Goal: Information Seeking & Learning: Learn about a topic

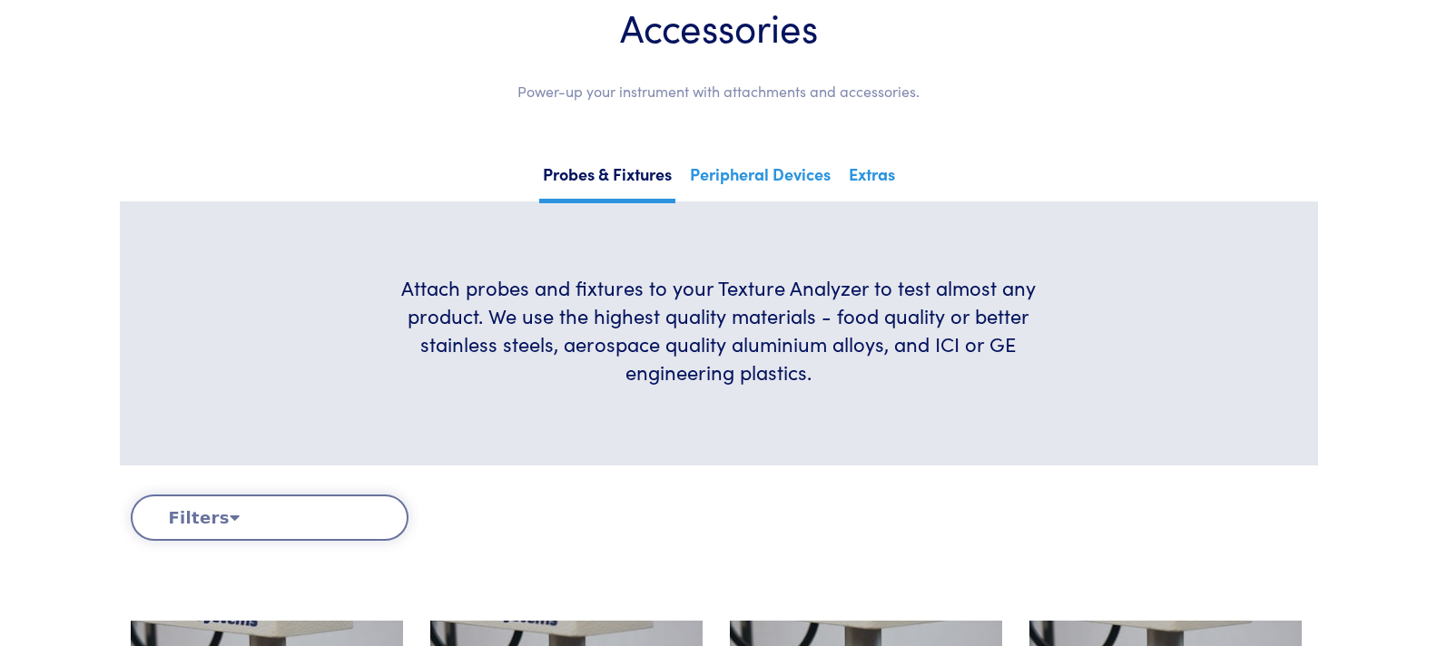
scroll to position [182, 0]
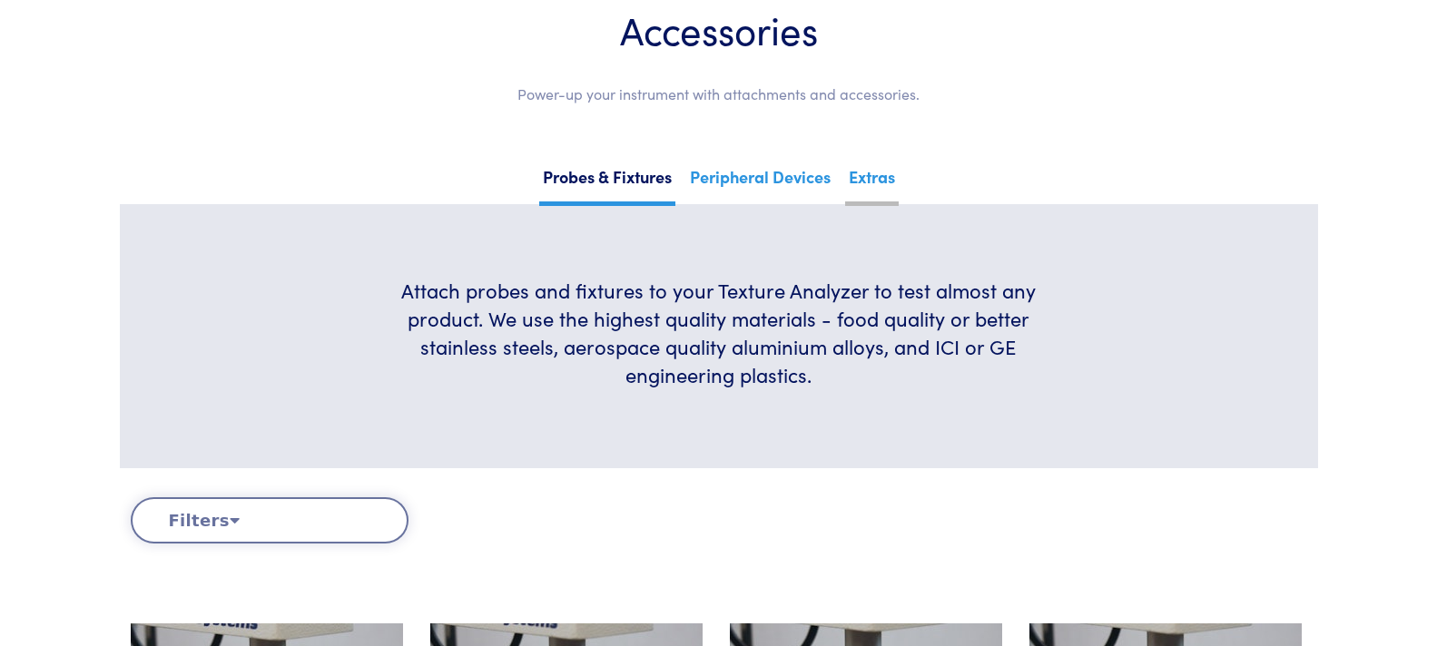
click at [856, 172] on link "Extras" at bounding box center [872, 184] width 54 height 44
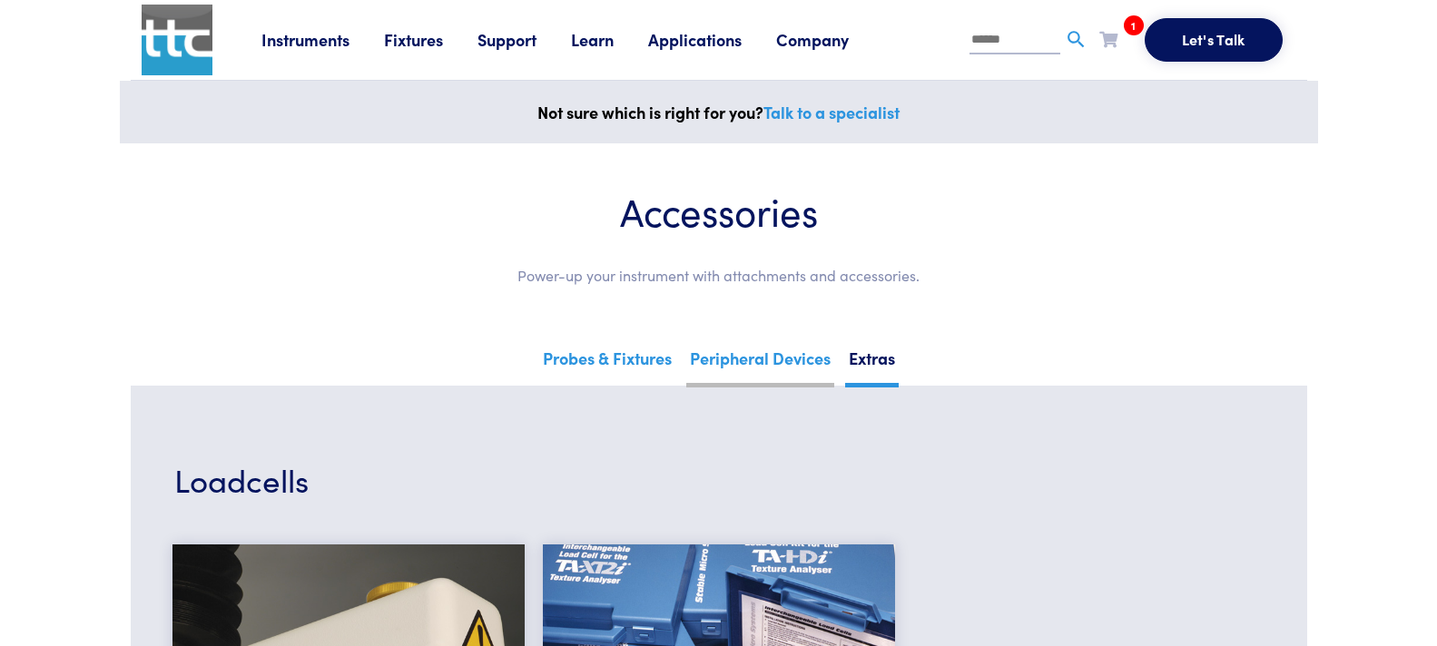
click at [754, 349] on link "Peripheral Devices" at bounding box center [760, 365] width 148 height 44
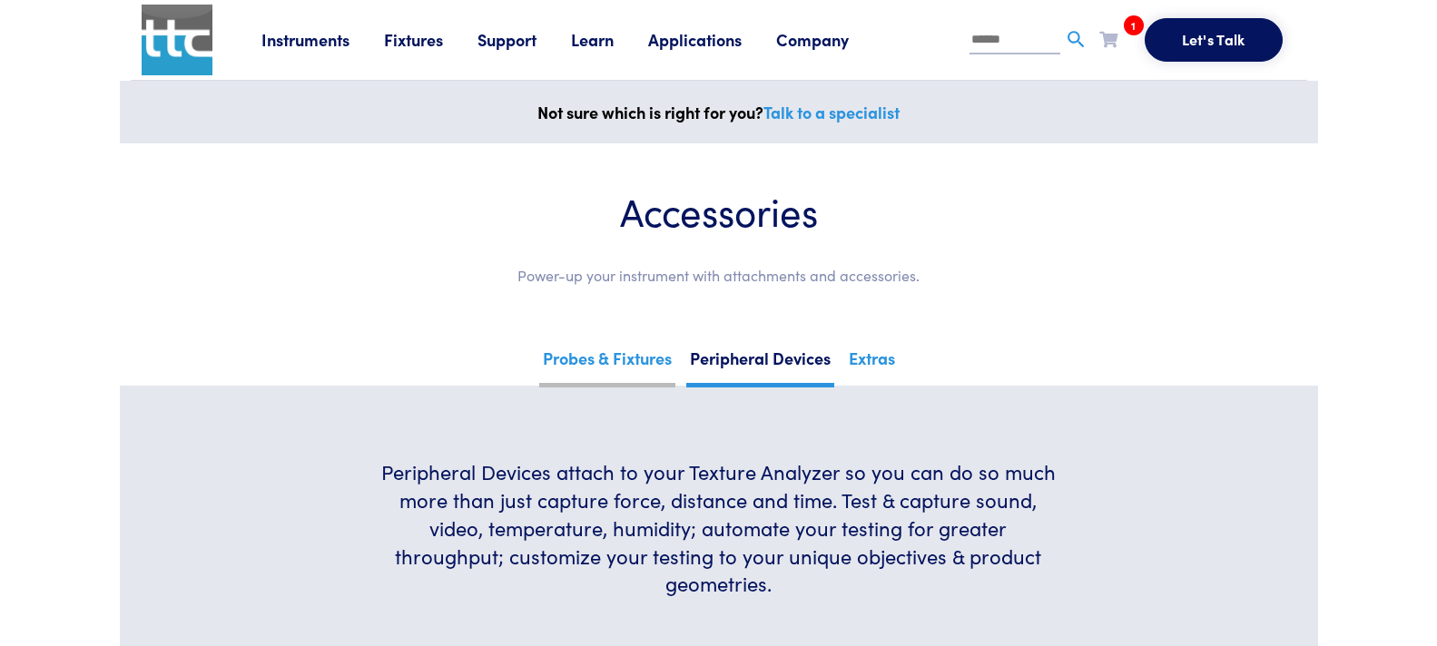
click at [614, 362] on link "Probes & Fixtures" at bounding box center [607, 365] width 136 height 44
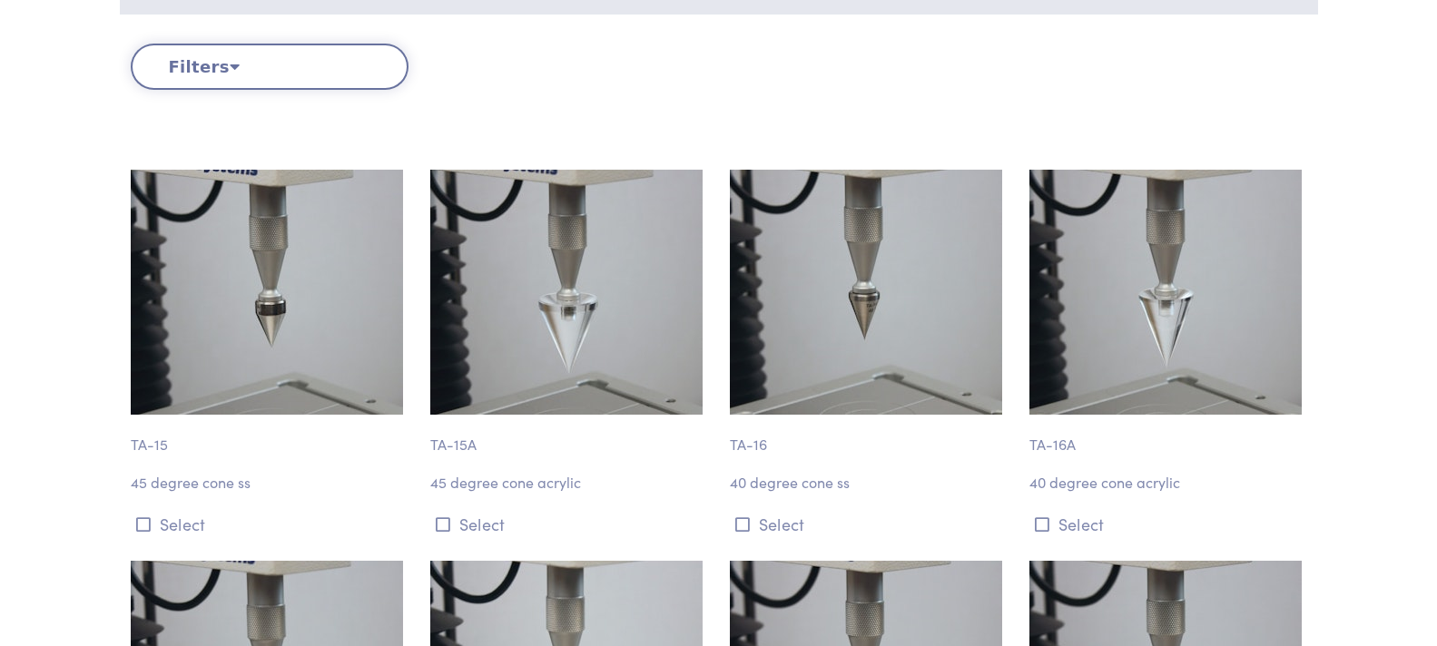
scroll to position [182, 0]
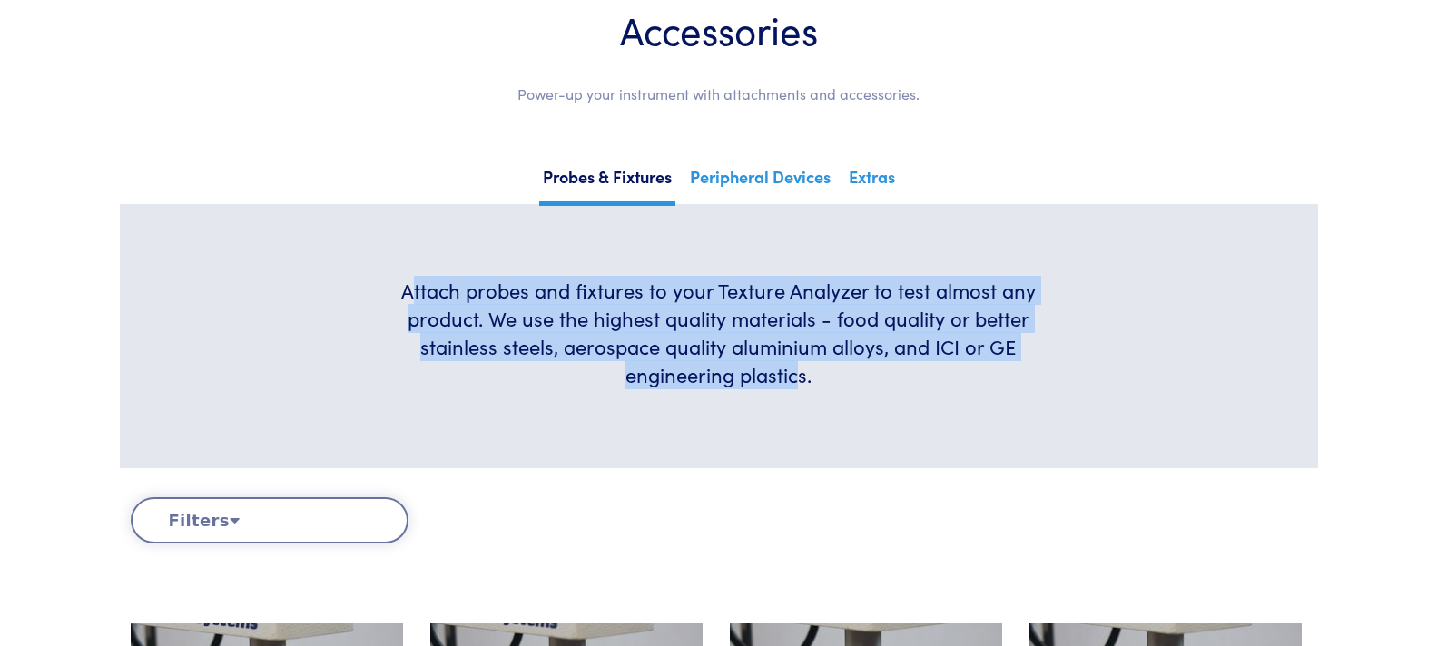
drag, startPoint x: 414, startPoint y: 290, endPoint x: 801, endPoint y: 382, distance: 398.3
click at [801, 382] on h6 "Attach probes and fixtures to your Texture Analyzer to test almost any product.…" at bounding box center [719, 333] width 680 height 112
click at [342, 310] on section "Attach probes and fixtures to your Texture Analyzer to test almost any product.…" at bounding box center [719, 336] width 1198 height 264
drag, startPoint x: 404, startPoint y: 287, endPoint x: 863, endPoint y: 382, distance: 469.1
click at [863, 382] on h6 "Attach probes and fixtures to your Texture Analyzer to test almost any product.…" at bounding box center [719, 333] width 680 height 112
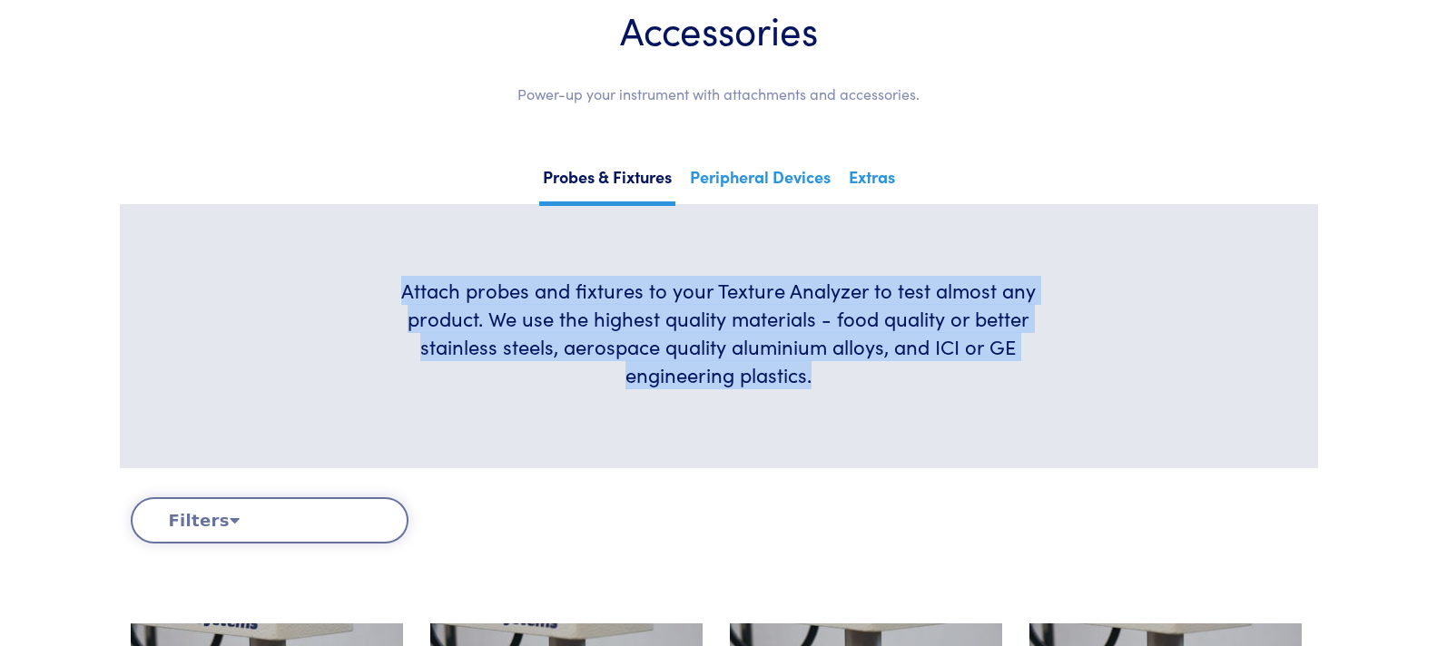
copy h6 "Attach probes and fixtures to your Texture Analyzer to test almost any product.…"
